Goal: Task Accomplishment & Management: Use online tool/utility

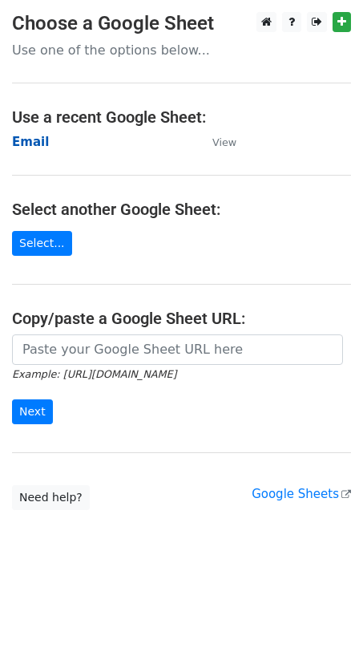
click at [34, 143] on strong "Email" at bounding box center [30, 142] width 37 height 14
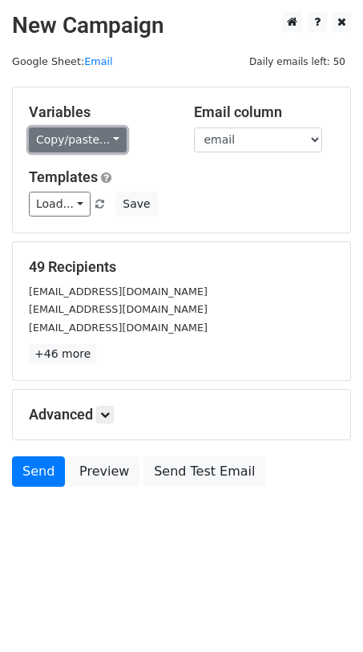
click at [63, 136] on link "Copy/paste..." at bounding box center [78, 140] width 98 height 25
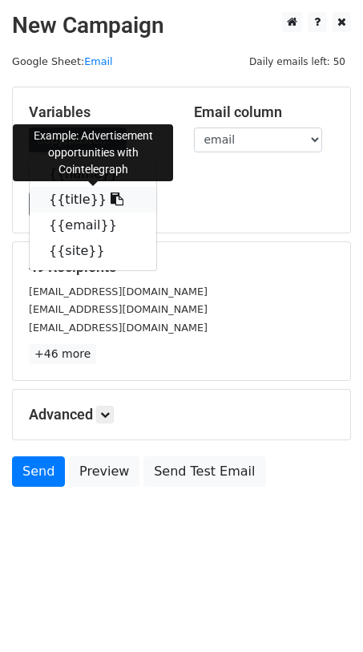
click at [68, 204] on link "{{title}}" at bounding box center [93, 200] width 127 height 26
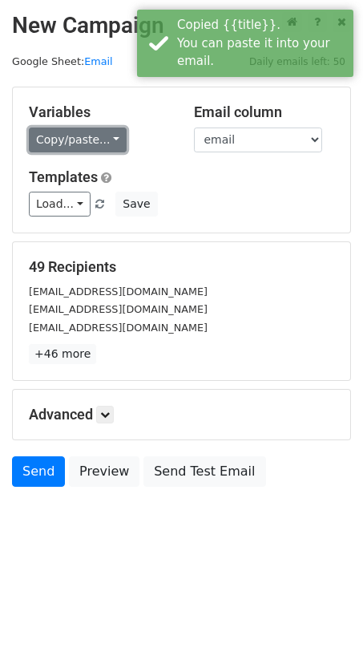
click at [99, 138] on link "Copy/paste..." at bounding box center [78, 140] width 98 height 25
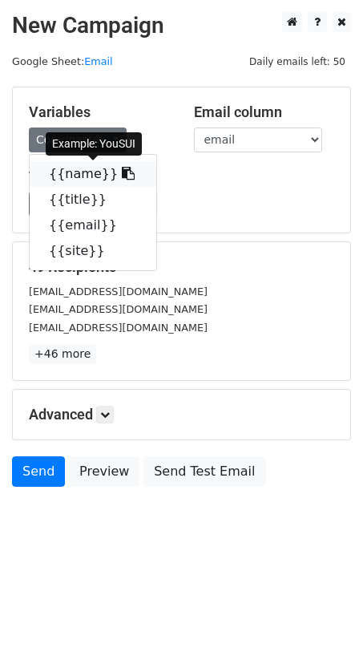
click at [83, 164] on link "{{name}}" at bounding box center [93, 174] width 127 height 26
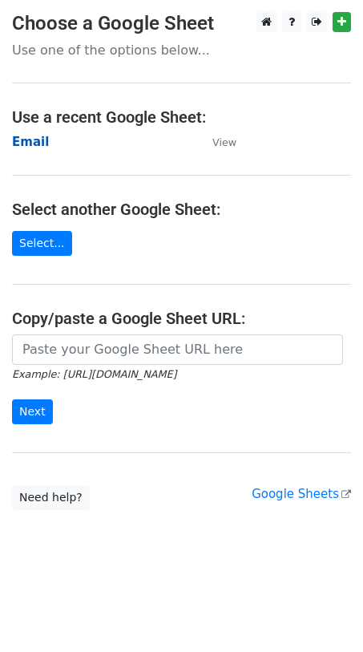
click at [33, 137] on strong "Email" at bounding box center [30, 142] width 37 height 14
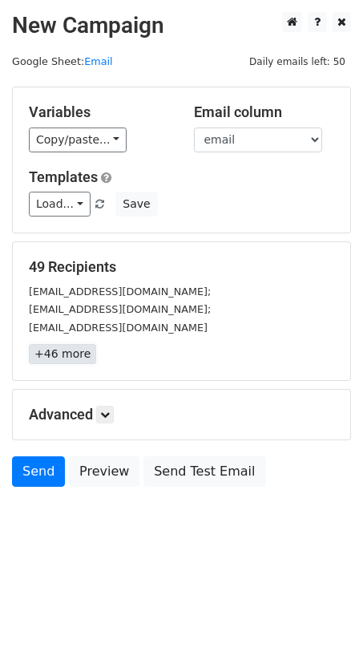
click at [78, 358] on link "+46 more" at bounding box center [62, 354] width 67 height 20
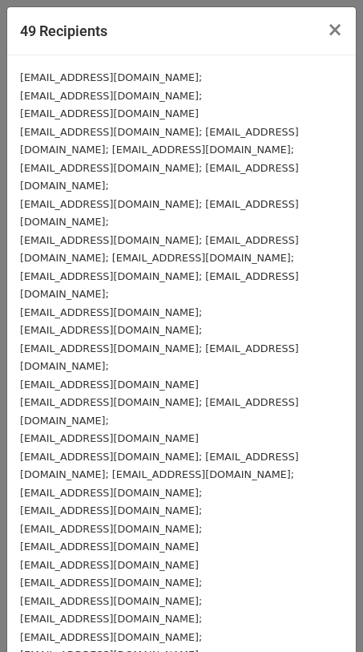
click at [97, 131] on small "stoyan@evedo.co; info@evedo.co; media@evedo.co;" at bounding box center [159, 141] width 279 height 30
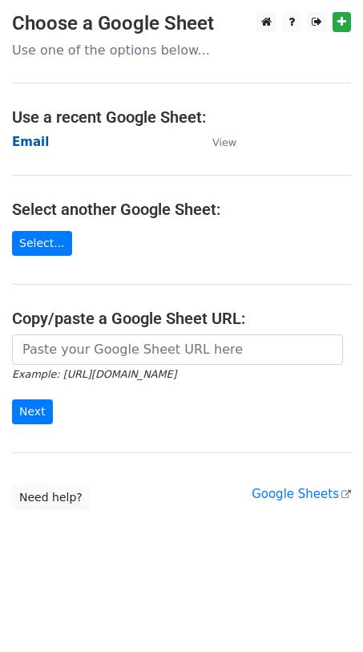
click at [30, 140] on strong "Email" at bounding box center [30, 142] width 37 height 14
